Goal: Use online tool/utility: Utilize a website feature to perform a specific function

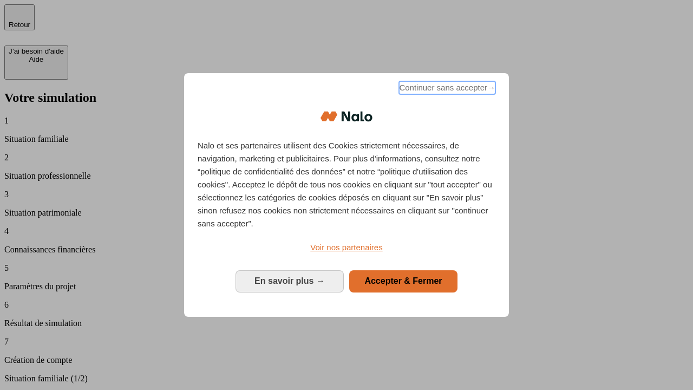
click at [446, 89] on span "Continuer sans accepter →" at bounding box center [447, 87] width 96 height 13
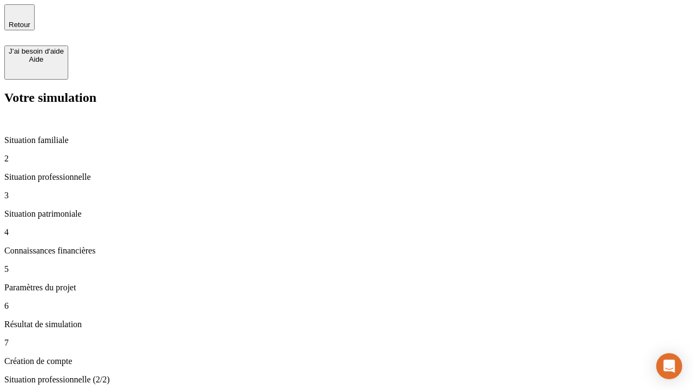
type input "70 000"
type input "1 000"
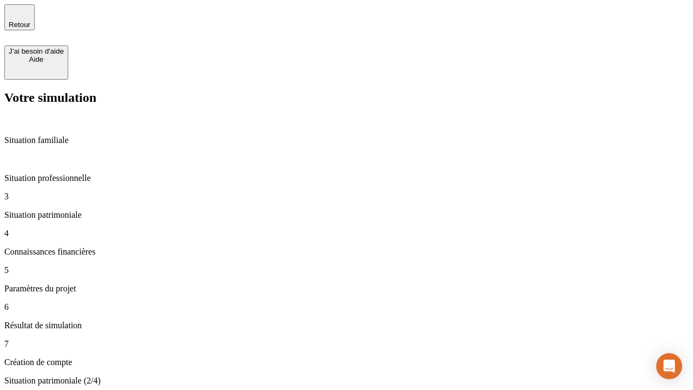
type input "800"
type input "6"
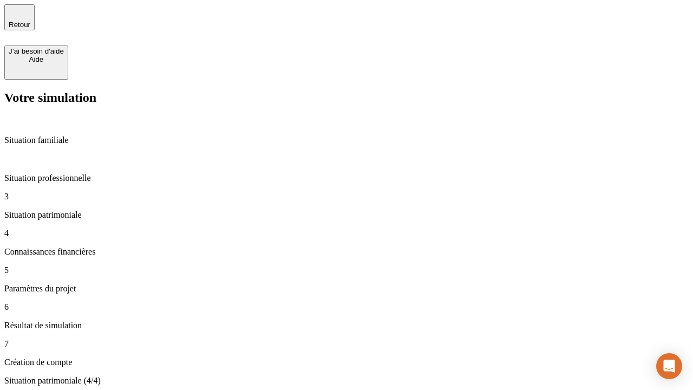
type input "400"
type input "3"
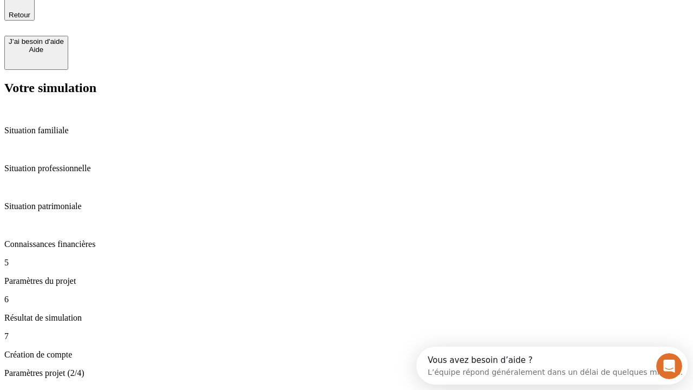
type input "35"
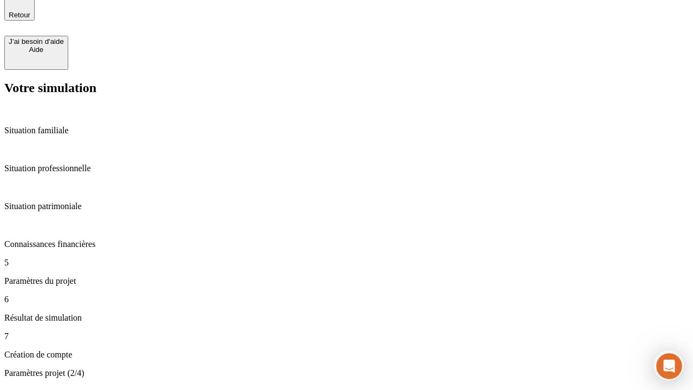
type input "500"
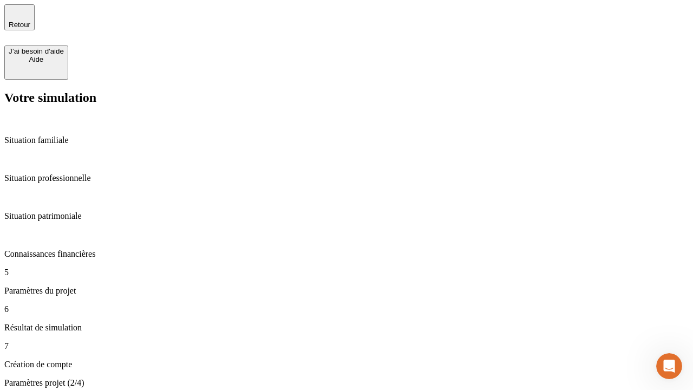
type input "640"
